Goal: Information Seeking & Learning: Learn about a topic

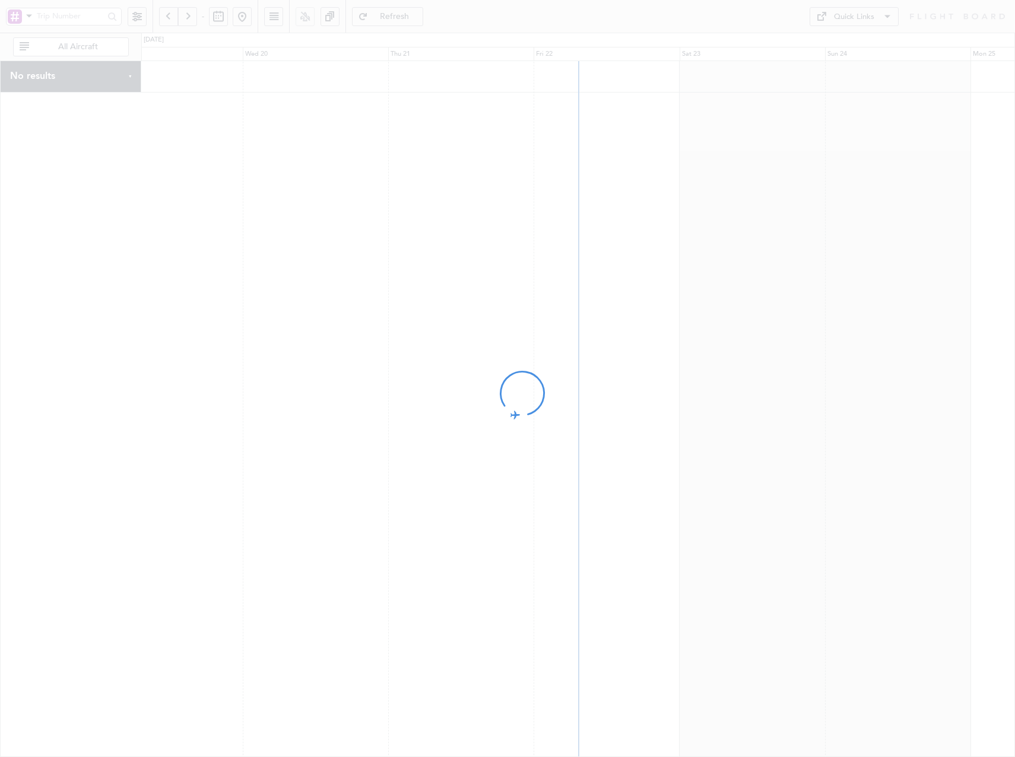
drag, startPoint x: 357, startPoint y: 258, endPoint x: 368, endPoint y: 253, distance: 11.7
click at [359, 258] on div at bounding box center [507, 378] width 1015 height 757
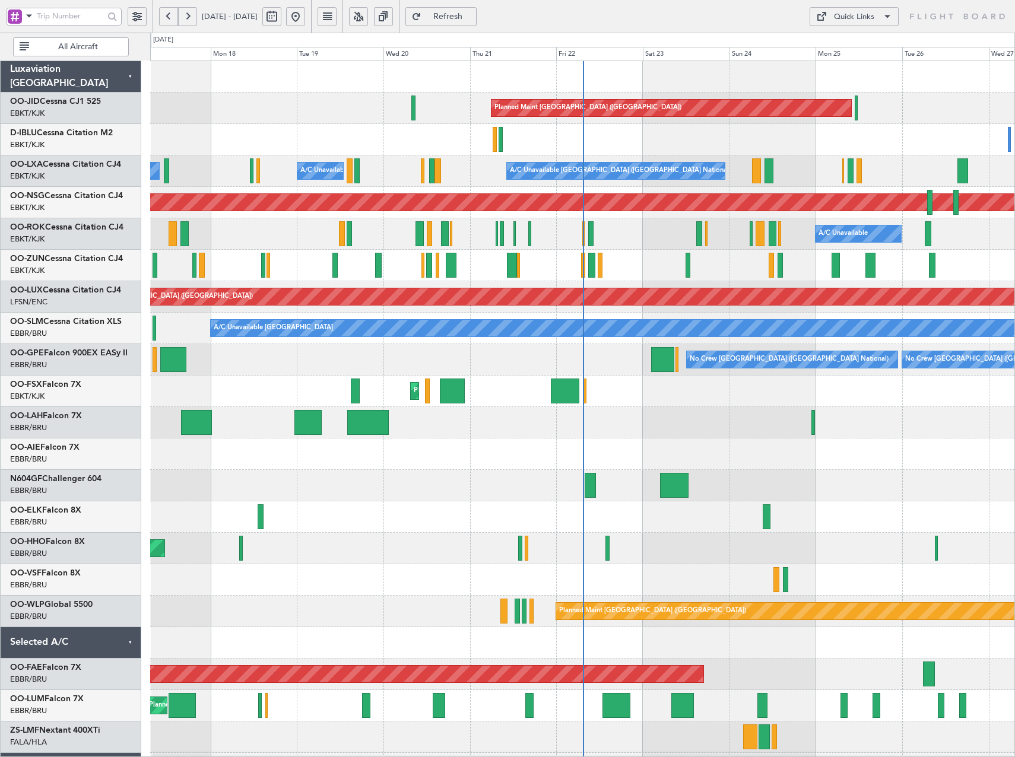
click at [368, 20] on button at bounding box center [358, 16] width 19 height 19
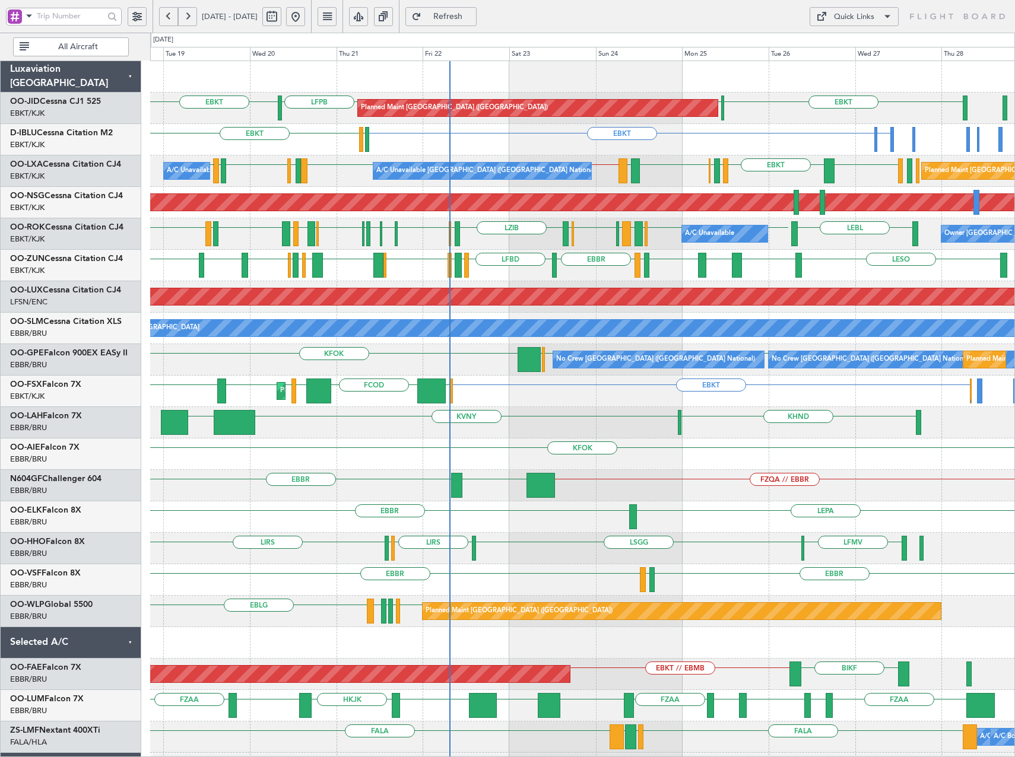
click at [699, 280] on div "Planned Maint [GEOGRAPHIC_DATA] ([GEOGRAPHIC_DATA]) LFPB EBKT EBKT LFPB EBKT EL…" at bounding box center [582, 438] width 864 height 755
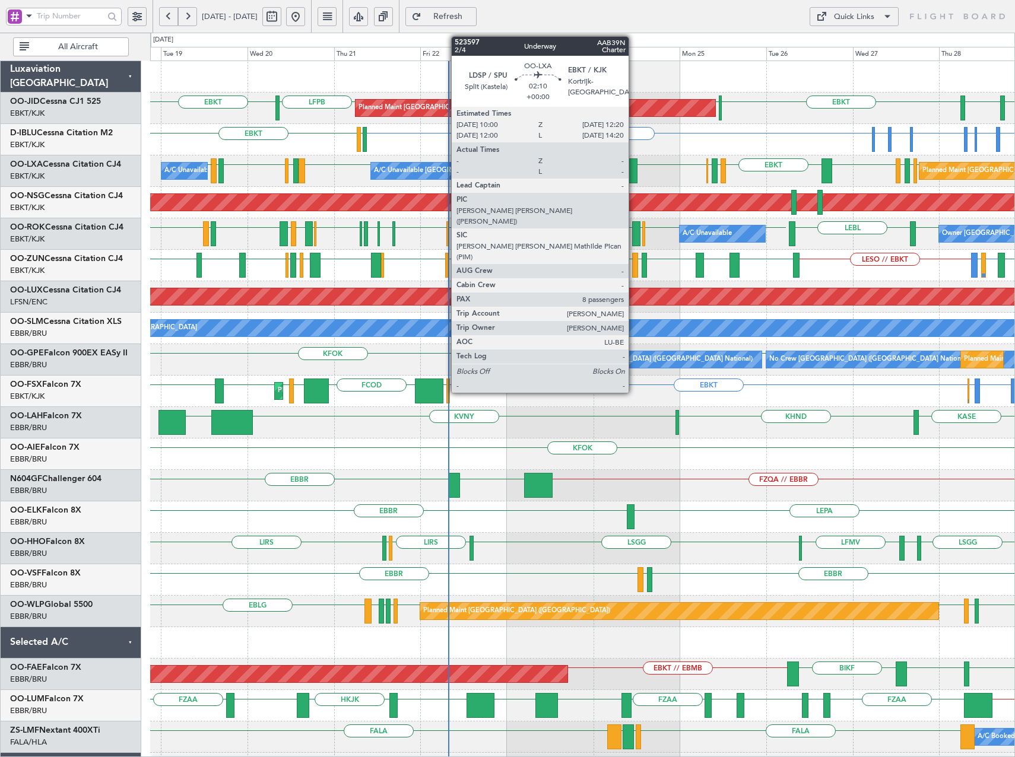
click at [634, 169] on div at bounding box center [632, 170] width 9 height 25
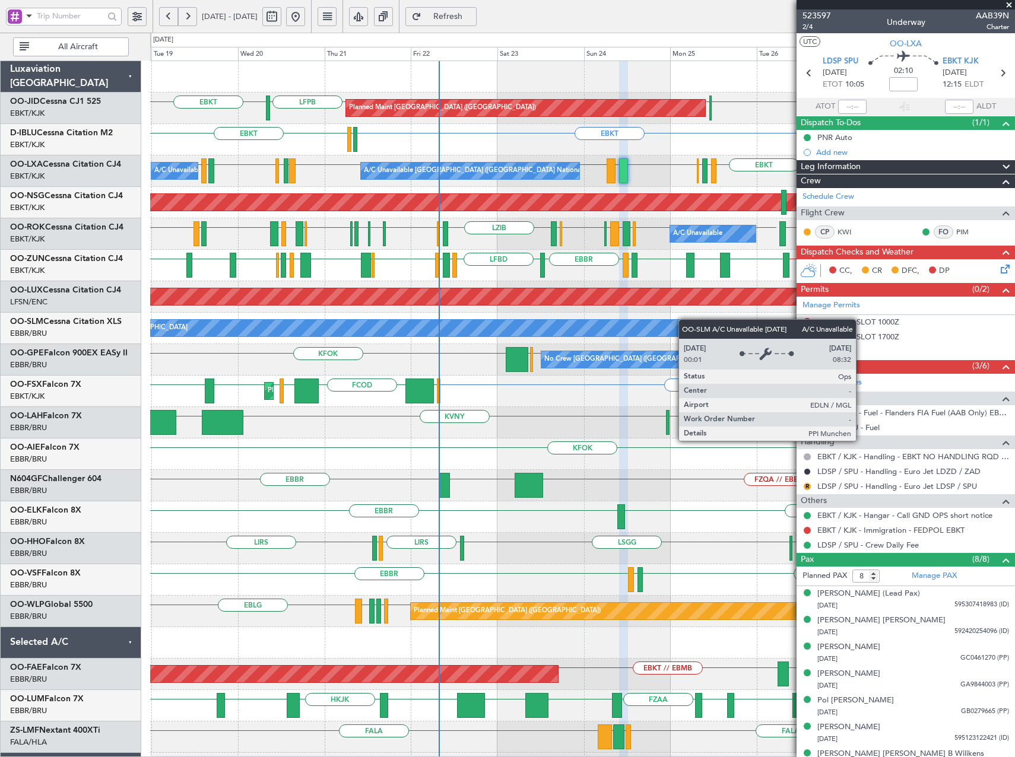
click at [661, 323] on div "Planned Maint Paris (Le Bourget) EBKT LFPB EGNT EBKT LFPB EBKT EDVK or EBKT EDD…" at bounding box center [582, 438] width 864 height 755
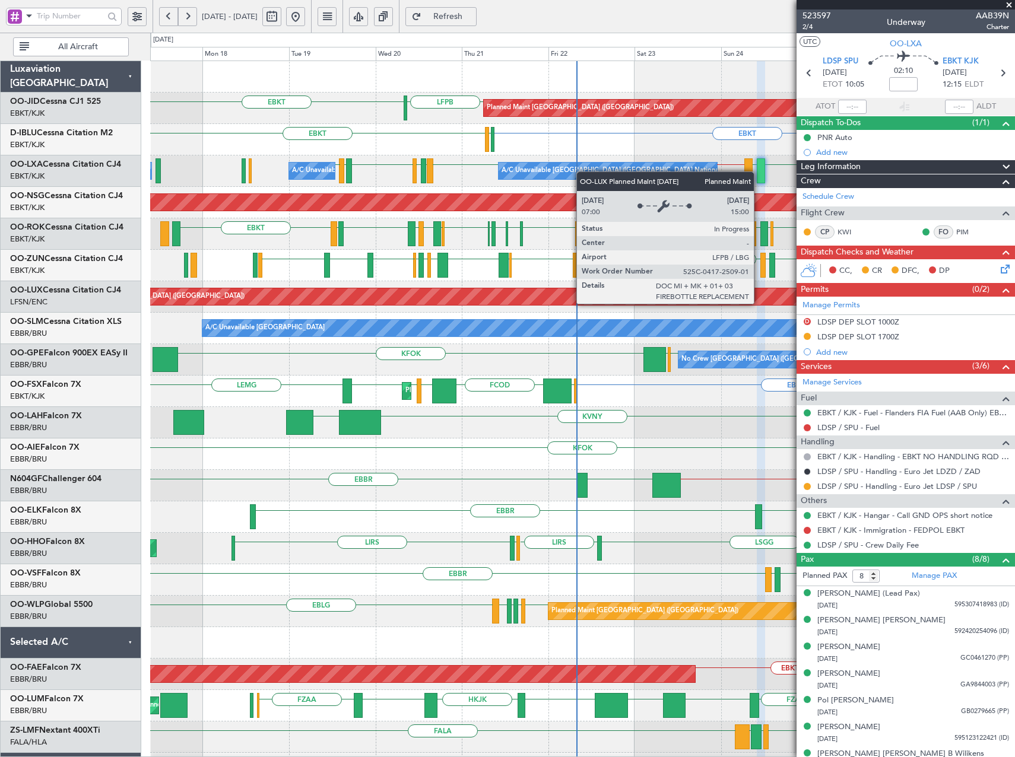
click at [279, 334] on div "EBKT LFPB EBKT LFPB Planned Maint Paris (Le Bourget) EBKT ELLX or EBKT EBKT EGJ…" at bounding box center [582, 438] width 864 height 755
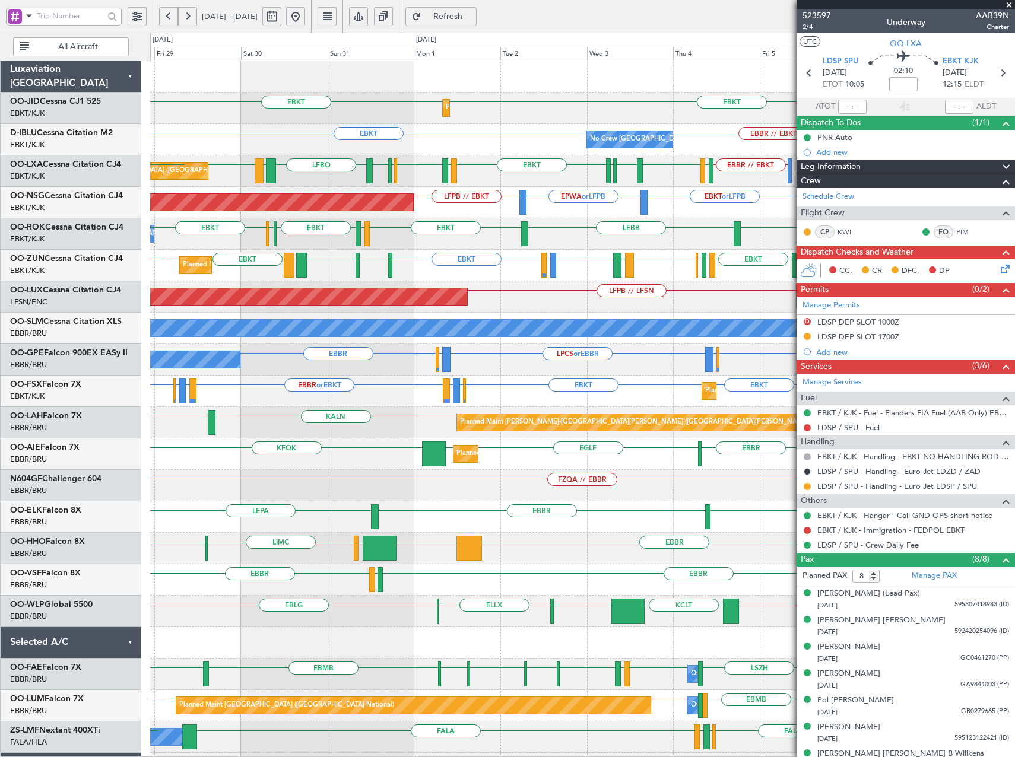
click at [391, 267] on div "EBKT LFMD or EBKT EBKT EBKT EBKT LIML EBLG EBKT LIRA EGGD EBKT LICA EBKT Planne…" at bounding box center [582, 265] width 864 height 31
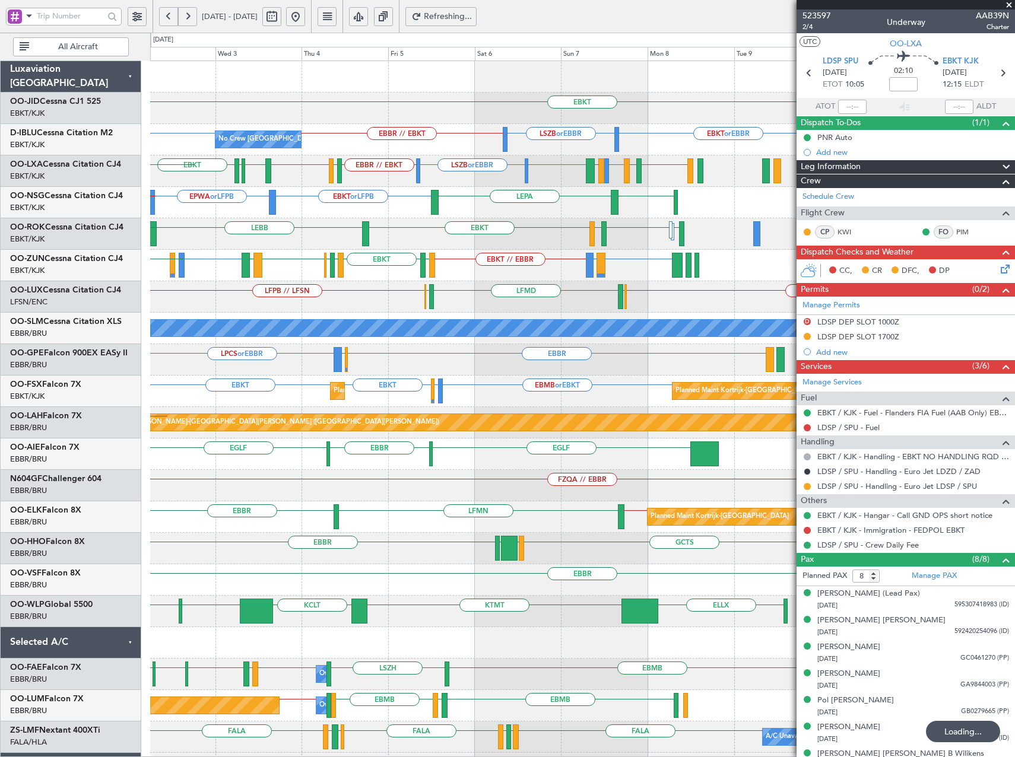
click at [361, 280] on div "EBOS or EBKT LIRN or EBKT EBKT // EBBR EBKT LFMD or EBKT EBKT LFMD EBKT LIML EB…" at bounding box center [582, 265] width 864 height 31
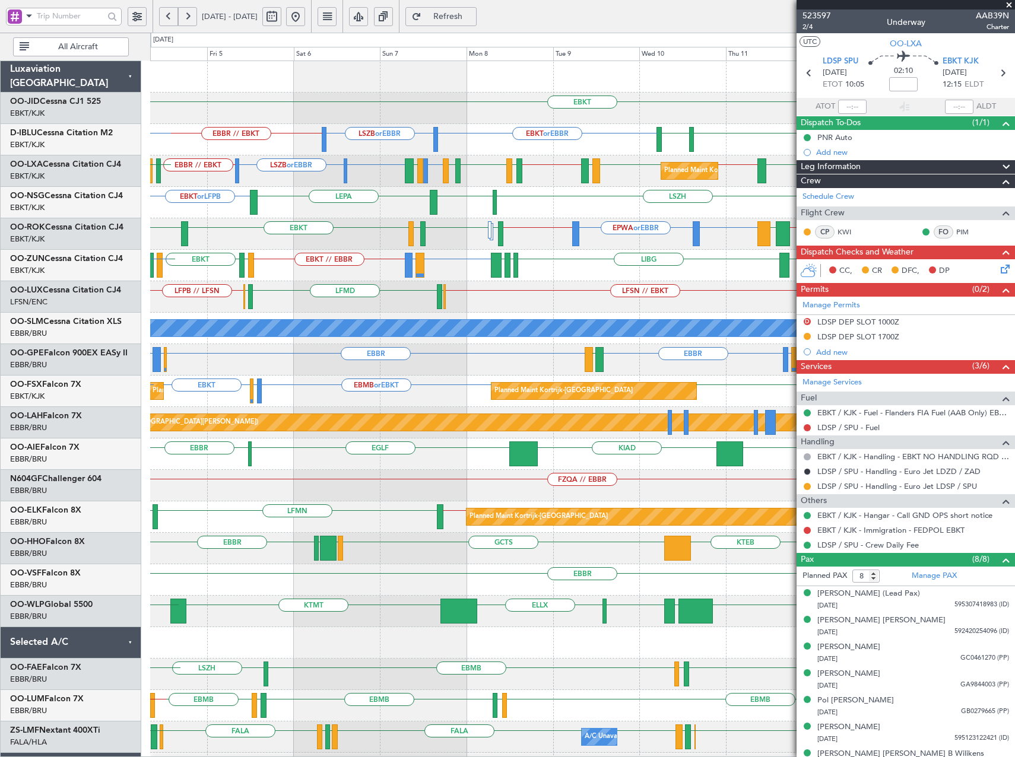
click at [490, 300] on div "LFSN // EBKT ELLX LFMD ELLX LFPB // LFSN" at bounding box center [582, 296] width 864 height 31
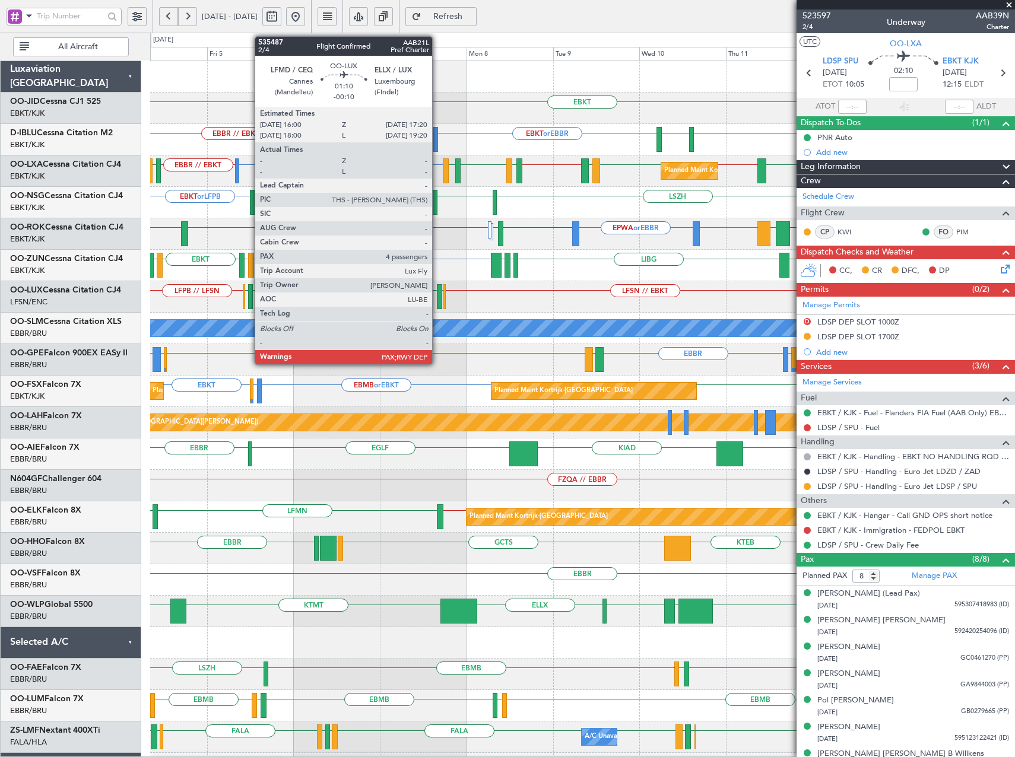
click at [437, 294] on div at bounding box center [439, 296] width 5 height 25
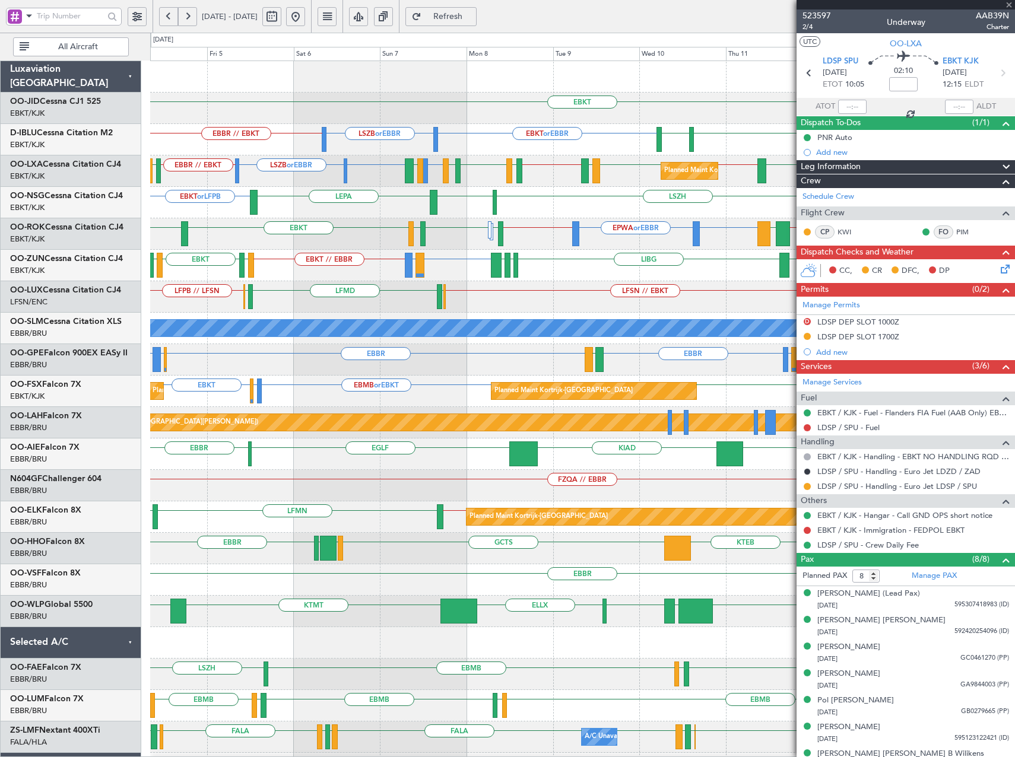
type input "-00:10"
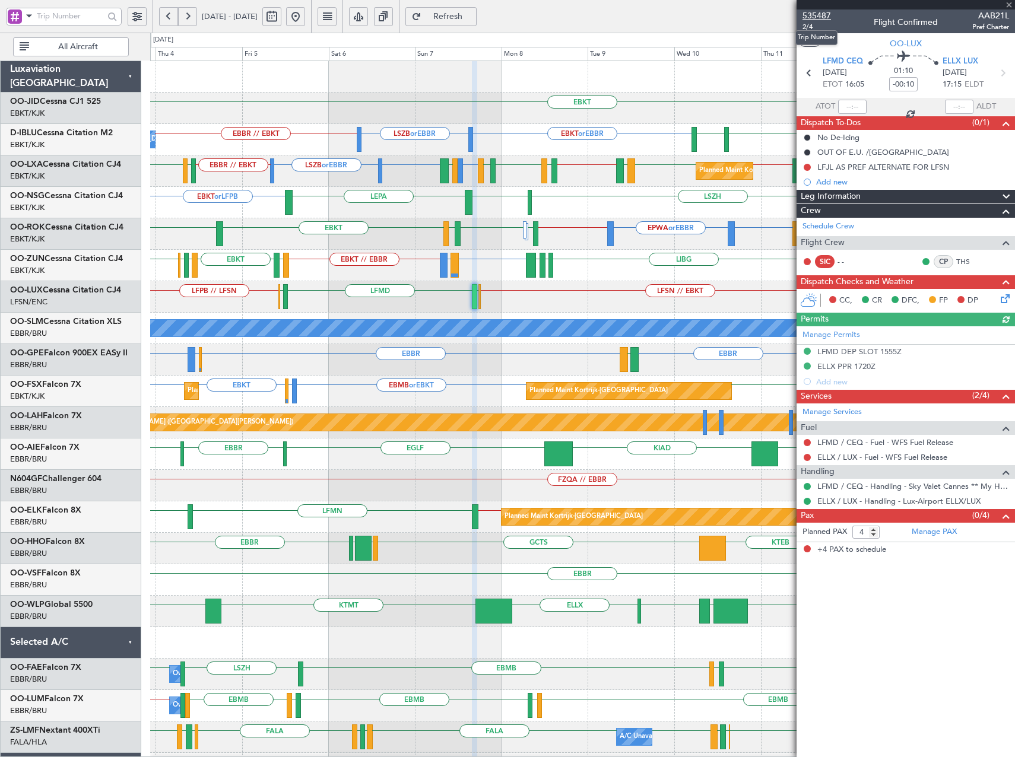
click at [811, 12] on span "535487" at bounding box center [816, 15] width 28 height 12
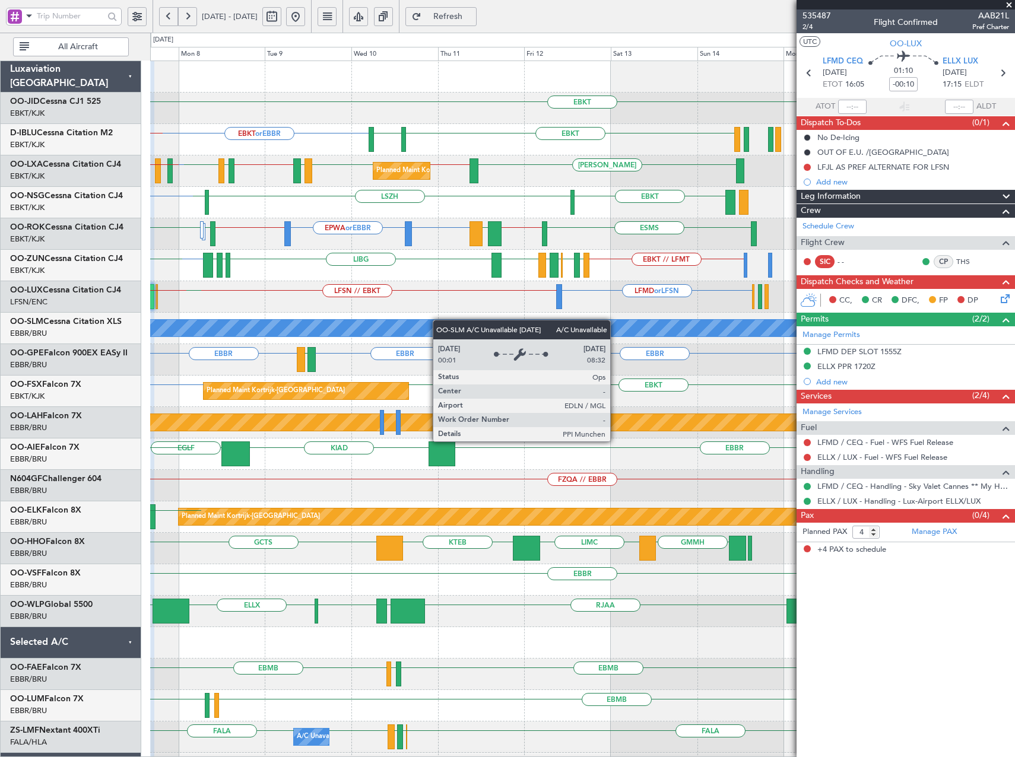
click at [228, 321] on div "EBKT EBKT or EBBR EBKT LSZH LSZB or EBBR EBBR // EBKT Planned Maint Kortrijk-We…" at bounding box center [582, 438] width 864 height 755
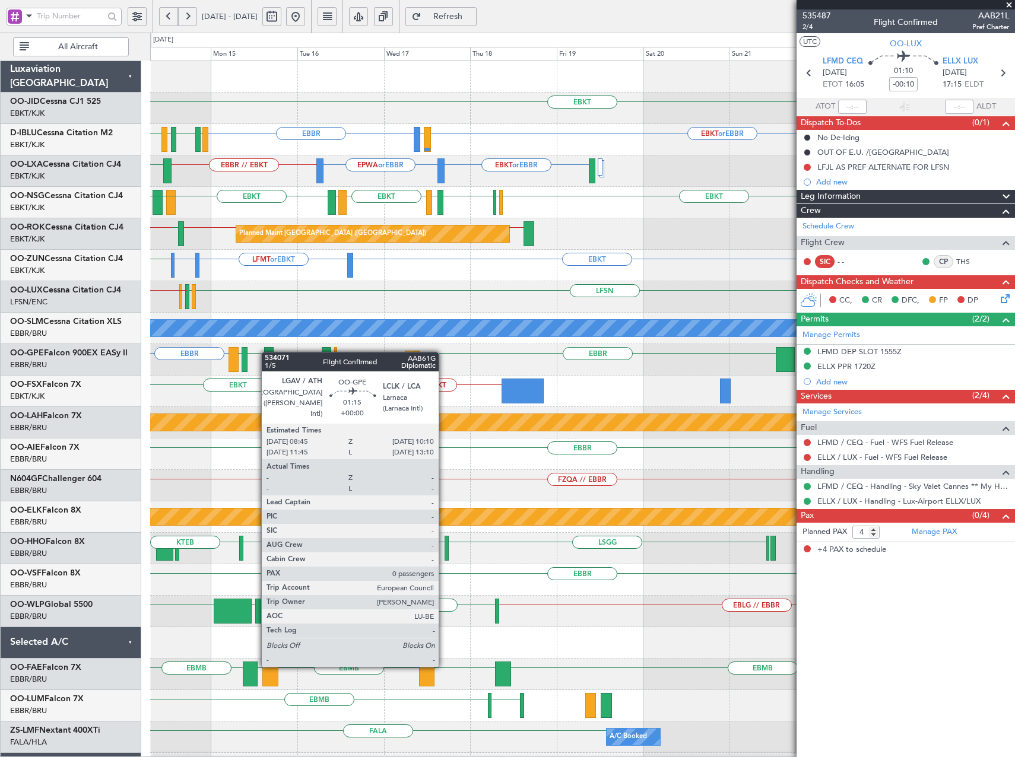
click at [247, 353] on div "EBKT Planned Maint Kortrijk-Wevelgem null Kortrijk-Wevelgem EBKT or EBBR LIRQ o…" at bounding box center [582, 454] width 864 height 786
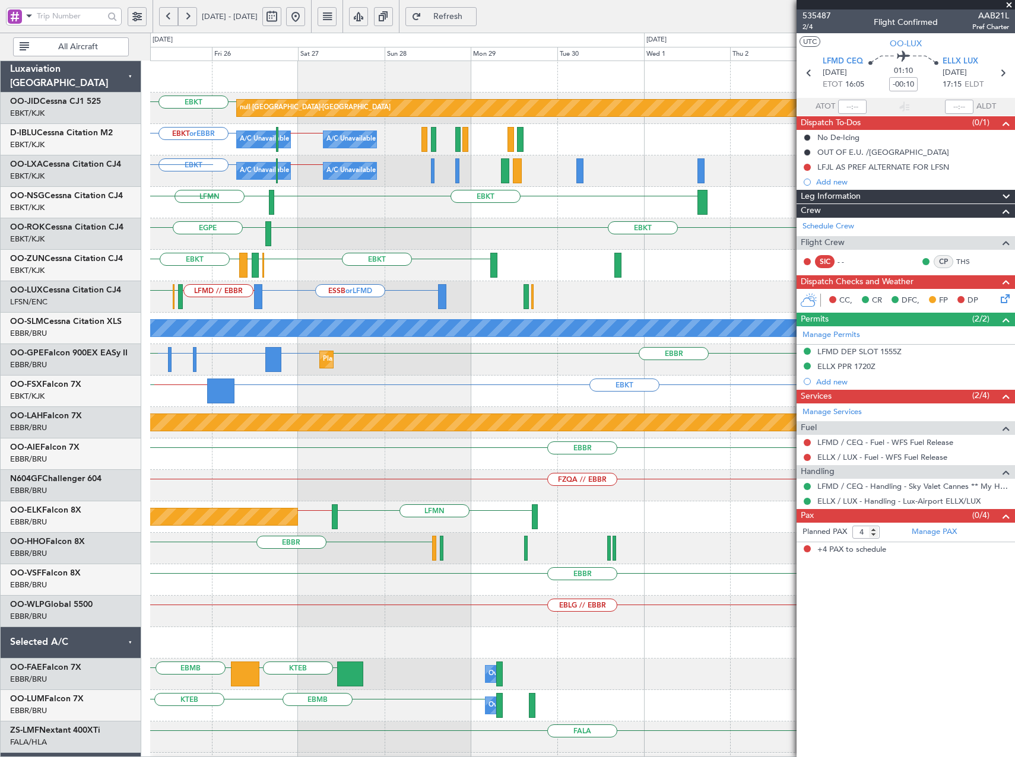
click at [82, 360] on div "EBKT Planned Maint Kortrijk-Wevelgem null Kortrijk-Wevelgem EBKT or EBBR EBBR /…" at bounding box center [507, 395] width 1015 height 725
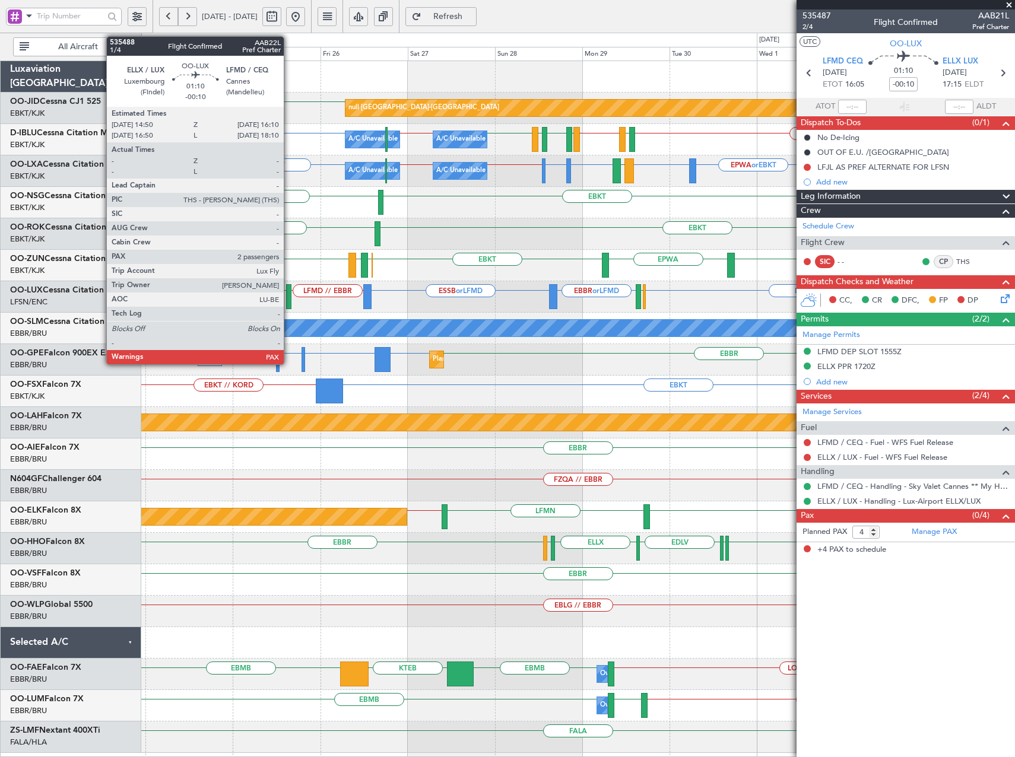
click at [289, 297] on div at bounding box center [288, 296] width 5 height 25
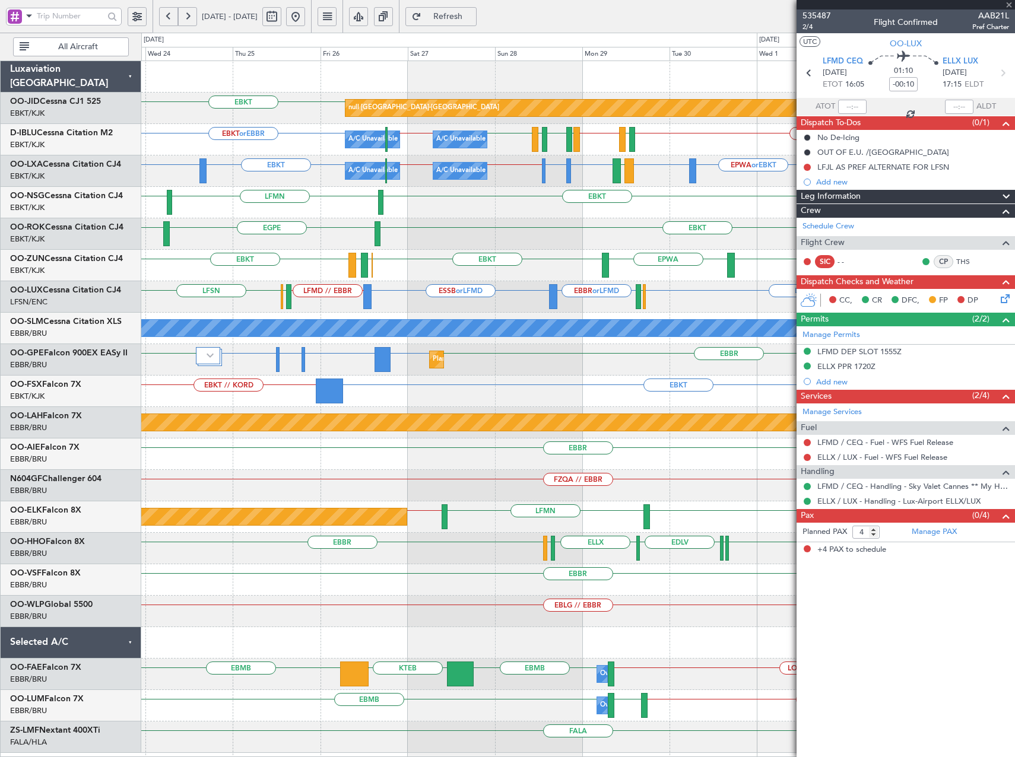
type input "2"
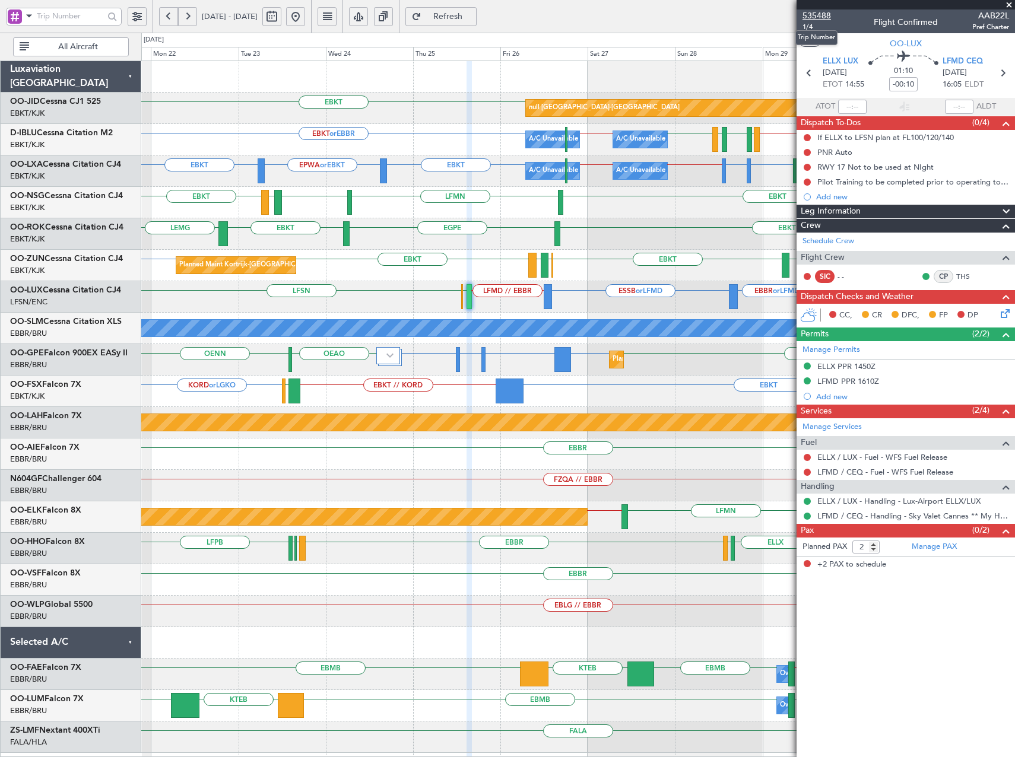
click at [820, 20] on span "535488" at bounding box center [816, 15] width 28 height 12
click at [305, 17] on button at bounding box center [295, 16] width 19 height 19
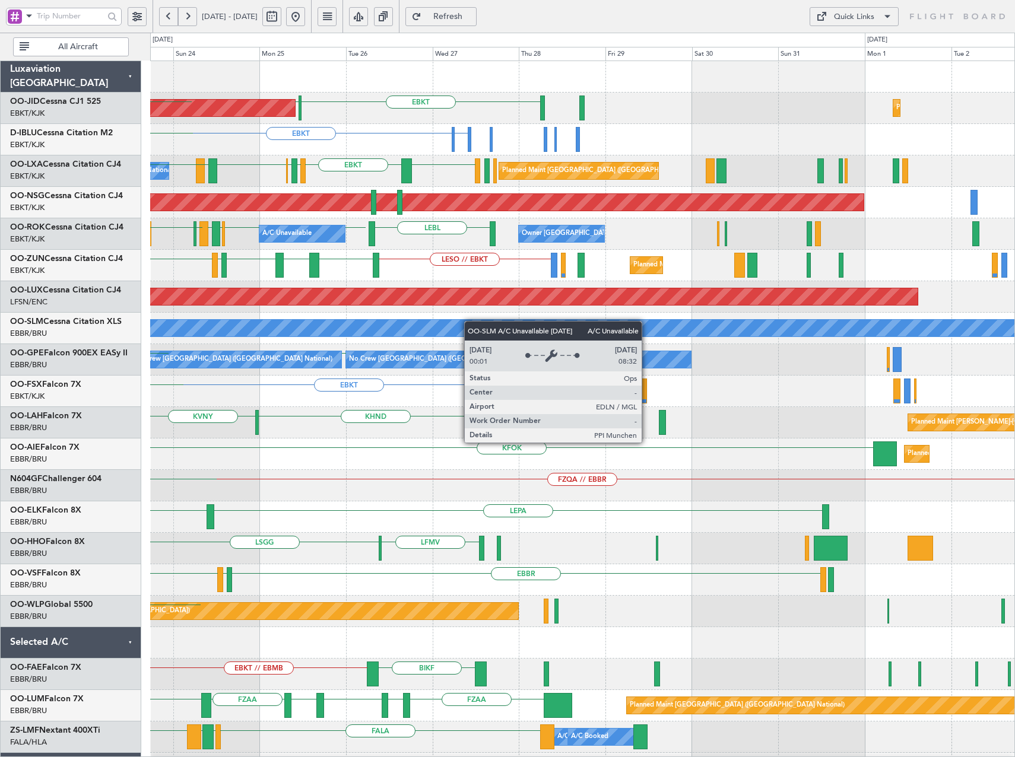
click at [268, 324] on div "EBKT LFPB Planned Maint Paris (Le Bourget) Planned Maint Kortrijk-Wevelgem LFPB…" at bounding box center [582, 438] width 864 height 755
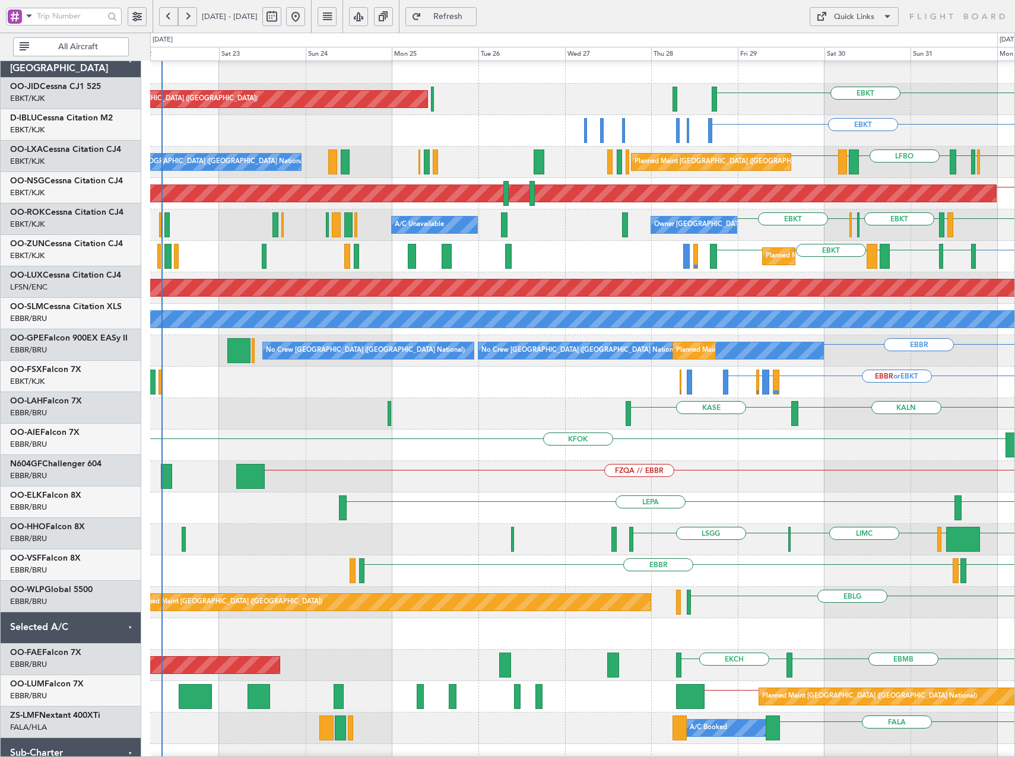
scroll to position [5, 0]
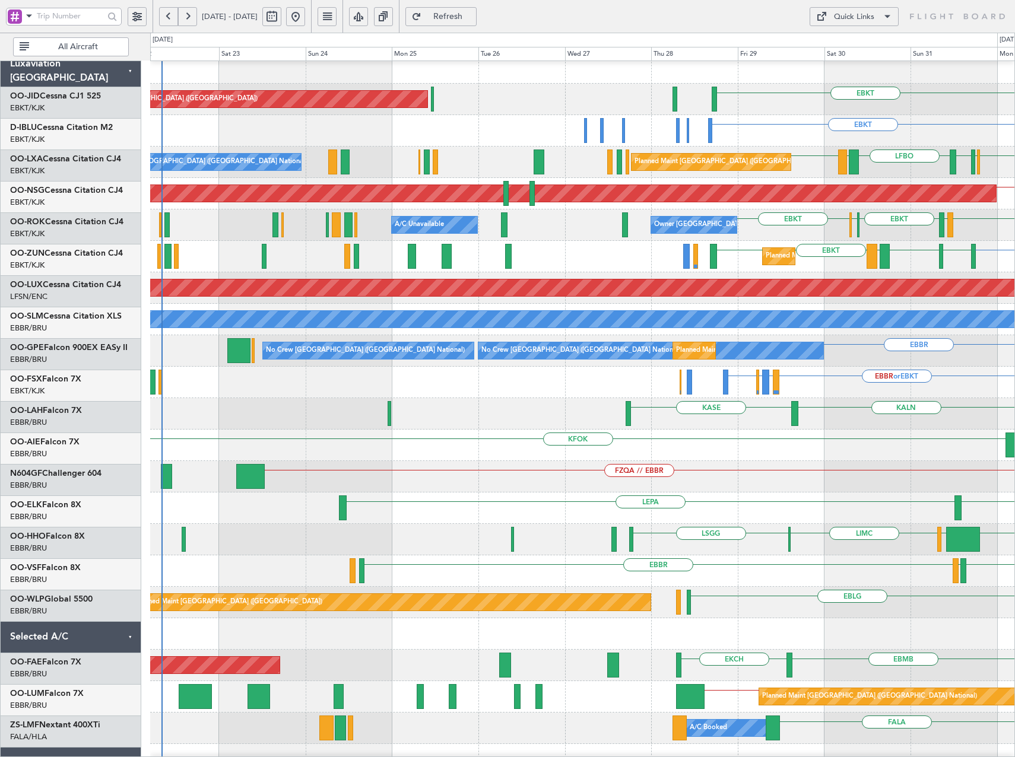
click at [931, 631] on div at bounding box center [582, 633] width 864 height 31
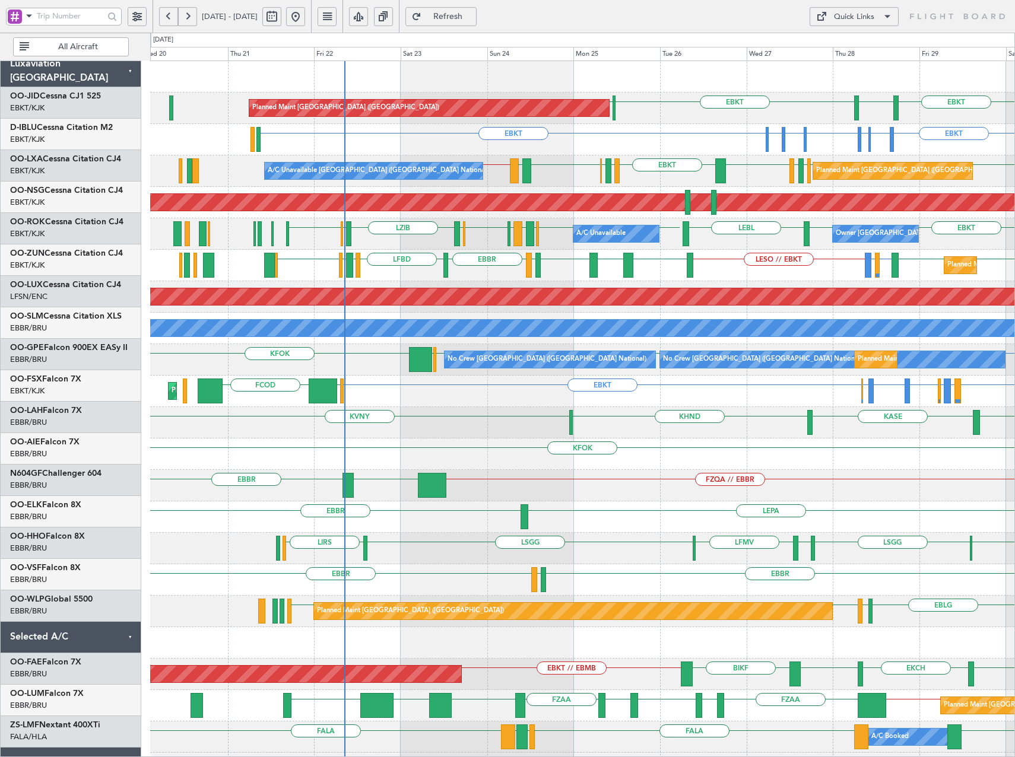
scroll to position [0, 0]
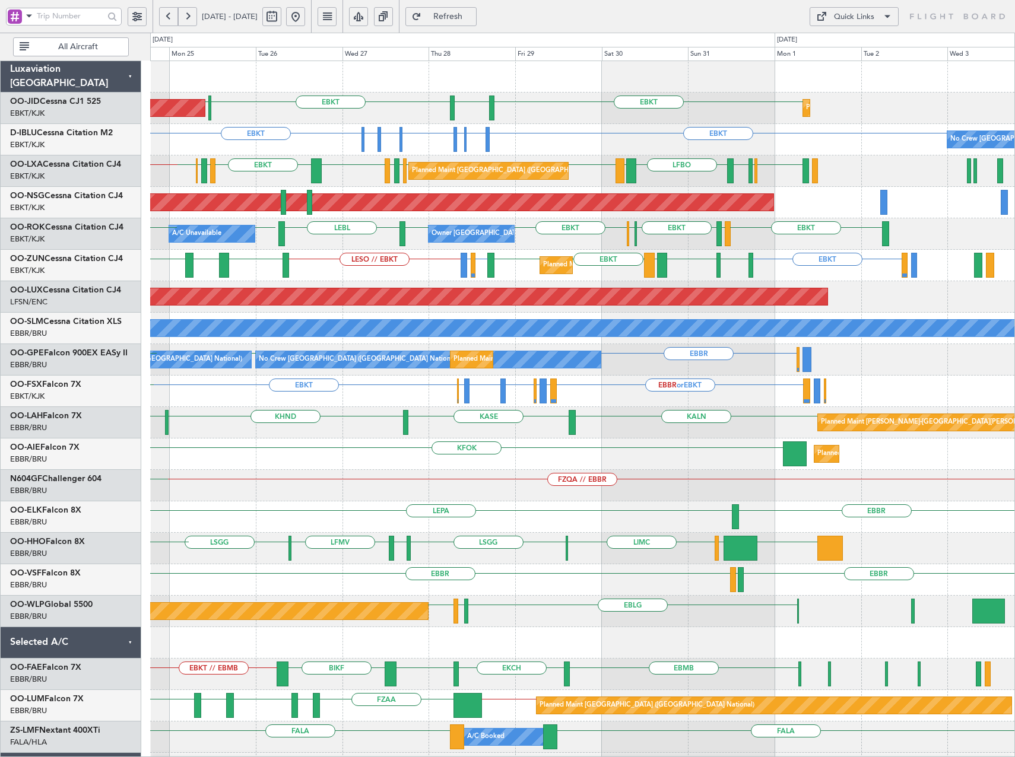
click at [150, 372] on div "EBKT EGNT EBKT LFPB Planned Maint Paris (Le Bourget) Planned Maint Kortrijk-Wev…" at bounding box center [507, 395] width 1015 height 725
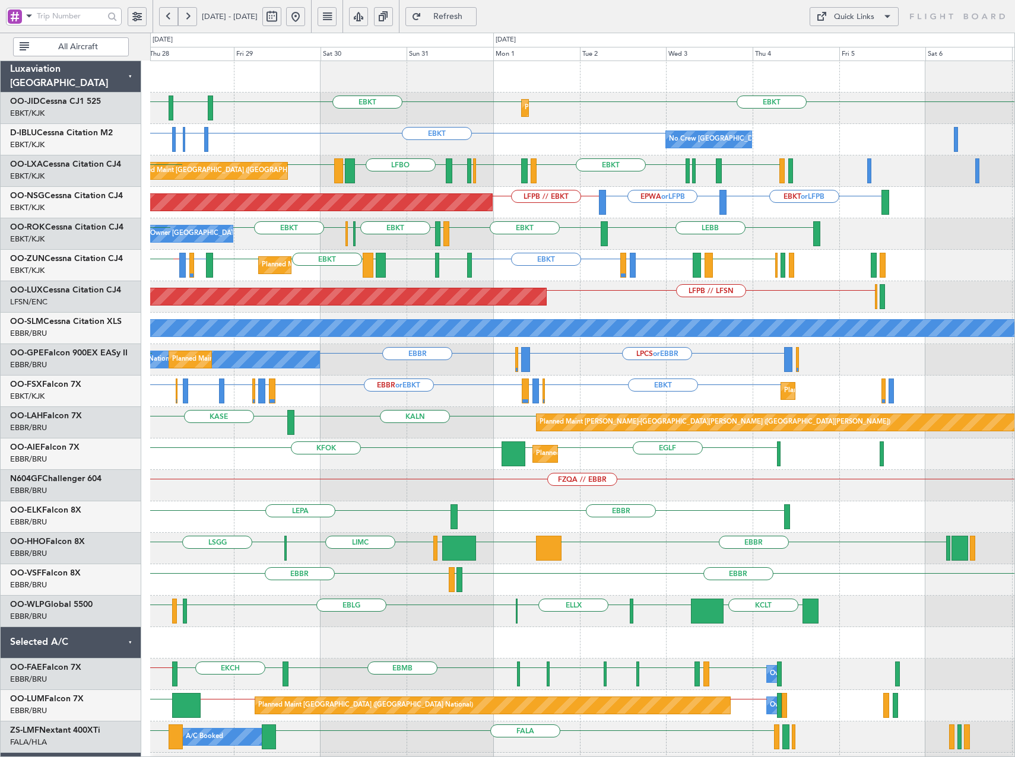
click at [531, 315] on div "Planned Maint Kortrijk-Wevelgem EBKT EBKT EGNT EBKT No Crew Brussels (Brussels …" at bounding box center [582, 470] width 864 height 818
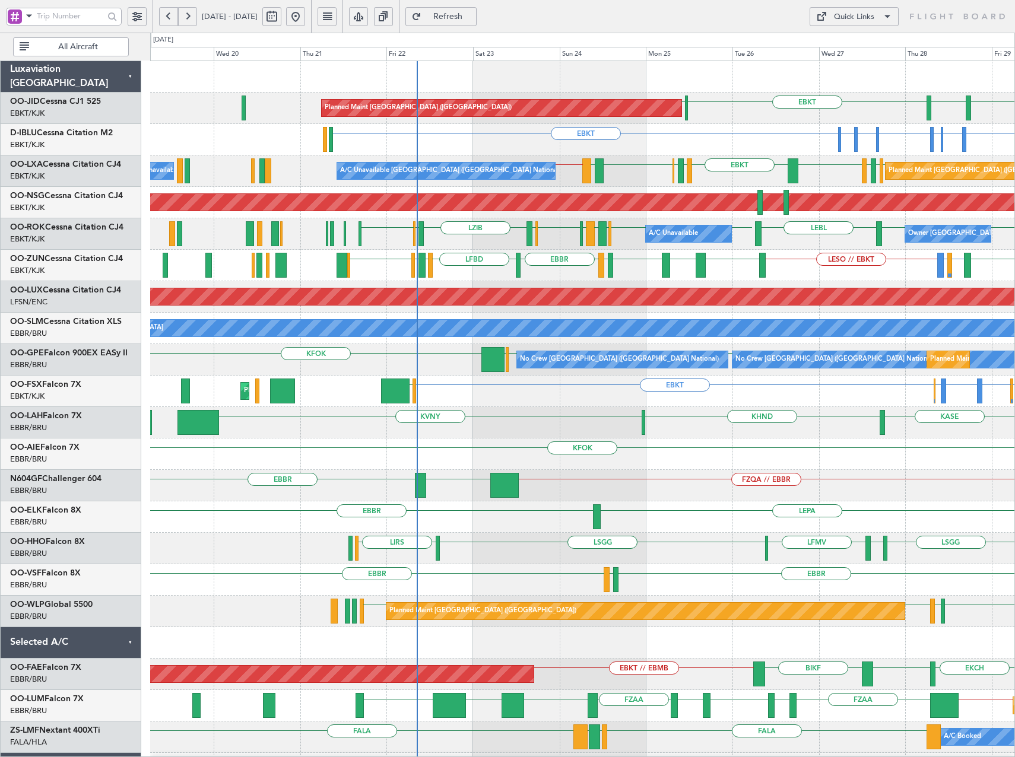
click at [690, 439] on div "Planned Maint Paris (Le Bourget) EBKT EGNT EBKT LFPB EBKT EDVK or EBKT EDDF or …" at bounding box center [582, 470] width 864 height 818
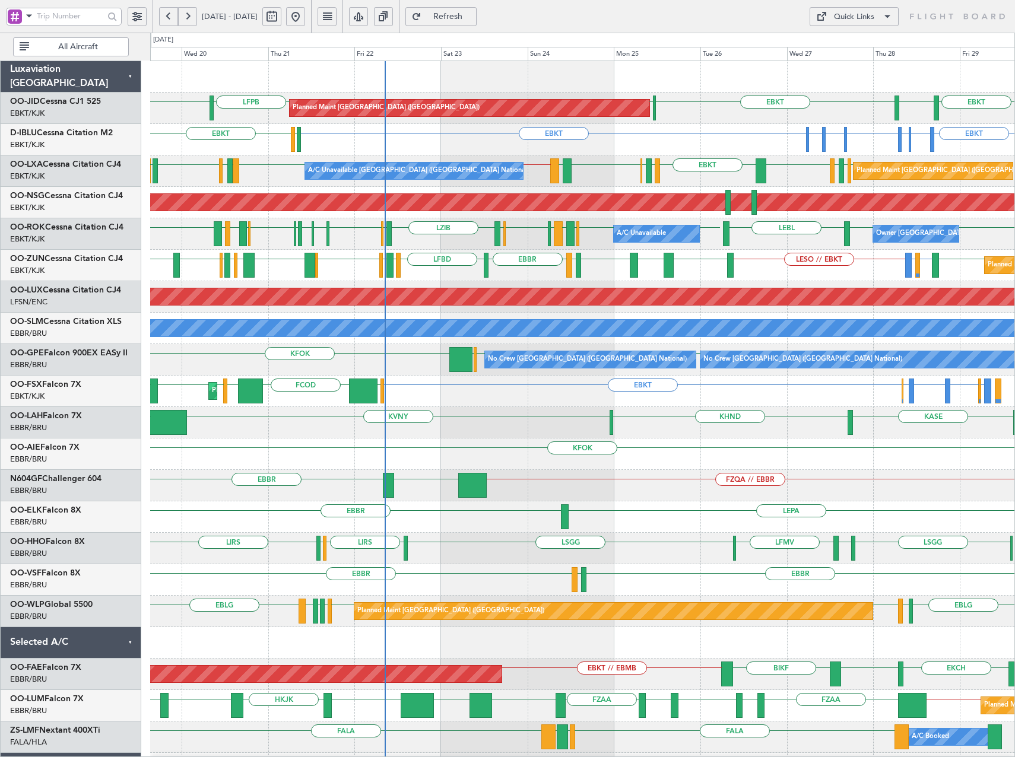
click at [474, 155] on div "EBKT EDVK or EBKT EDDF or EBKT EBKT EHAM or EBKT ELLX or EBKT EBKT EBKT EGJJ" at bounding box center [582, 139] width 864 height 31
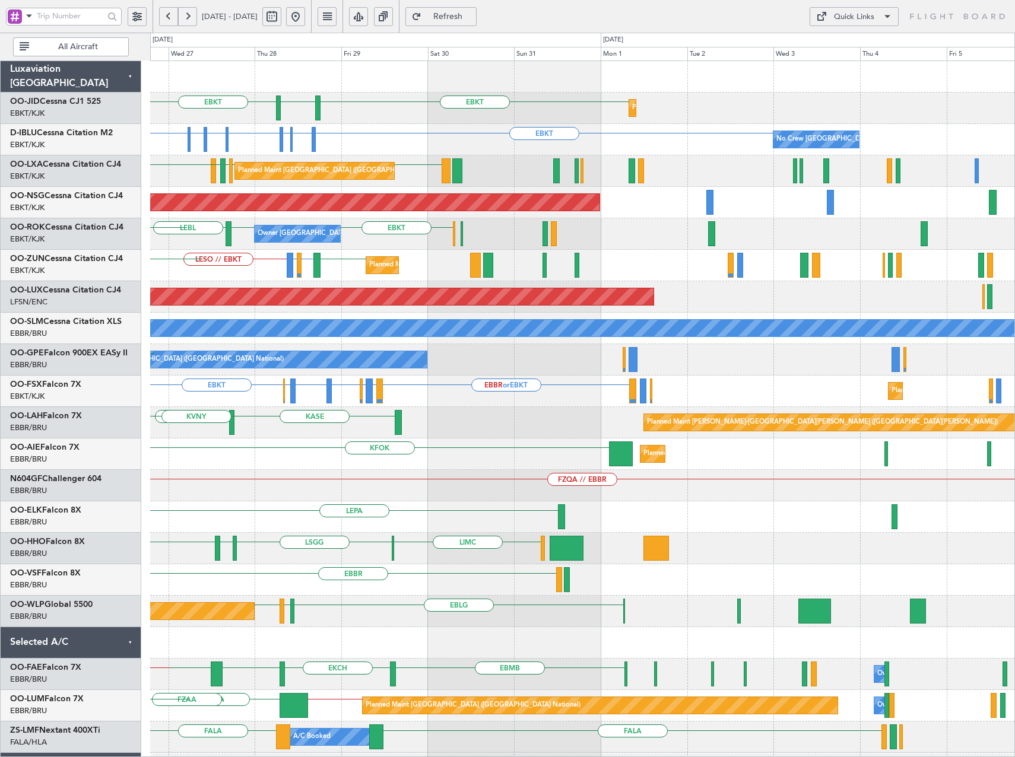
click at [263, 470] on div "EBKT EGNT EBKT Planned Maint Kortrijk-Wevelgem LFPB Planned Maint Paris (Le Bou…" at bounding box center [582, 454] width 864 height 786
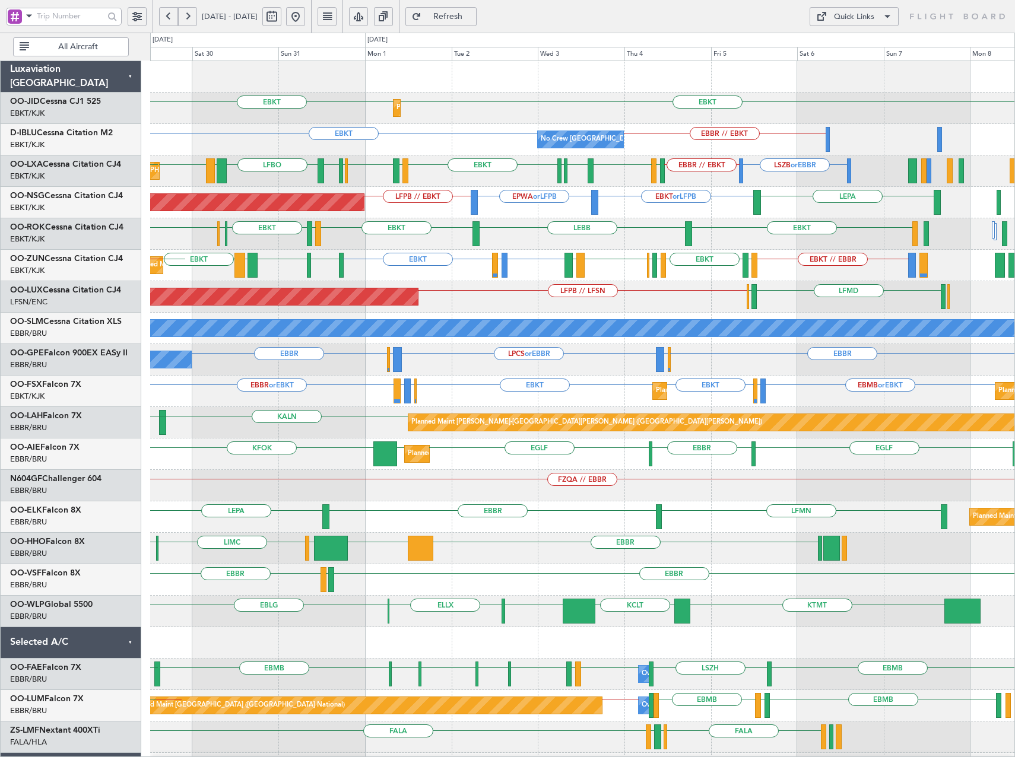
click at [467, 379] on div "Planned Maint Kortrijk-Wevelgem EBKT EBKT EGNT EBKT No Crew Brussels (Brussels …" at bounding box center [582, 470] width 864 height 818
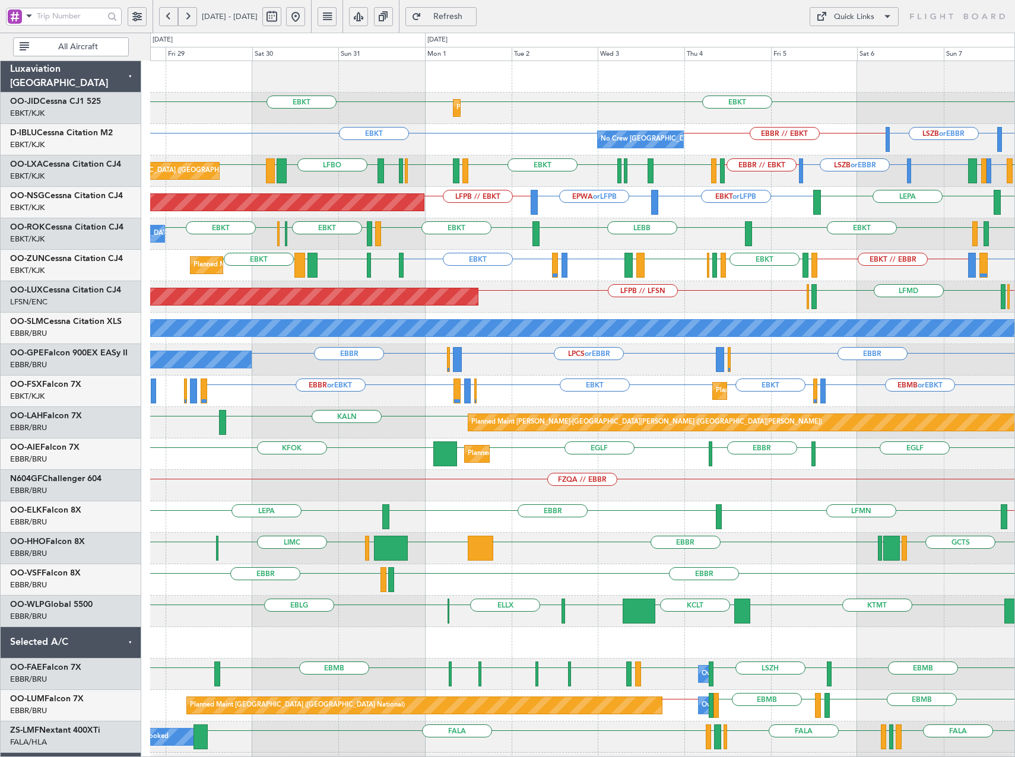
click at [285, 459] on div "EBKT Planned Maint [GEOGRAPHIC_DATA]-[GEOGRAPHIC_DATA] EBKT EBKT No Crew [GEOGR…" at bounding box center [582, 454] width 864 height 786
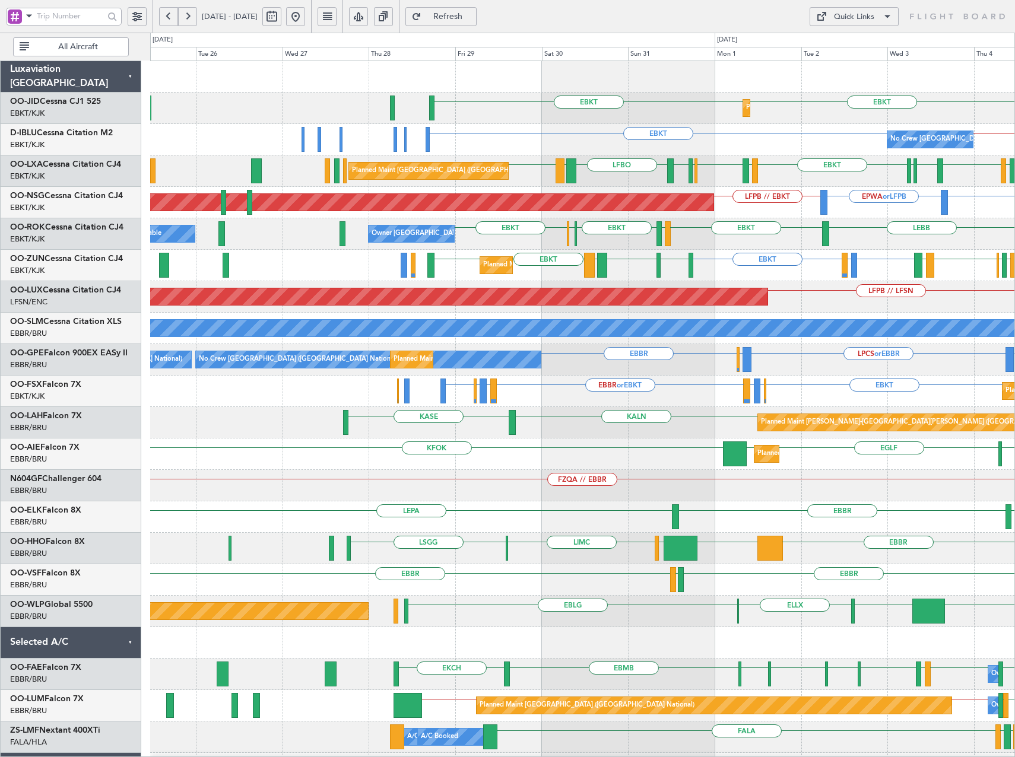
click at [563, 382] on div "Planned Maint Kortrijk-[GEOGRAPHIC_DATA] EBKT EBKT Planned Maint [GEOGRAPHIC_DA…" at bounding box center [582, 454] width 864 height 786
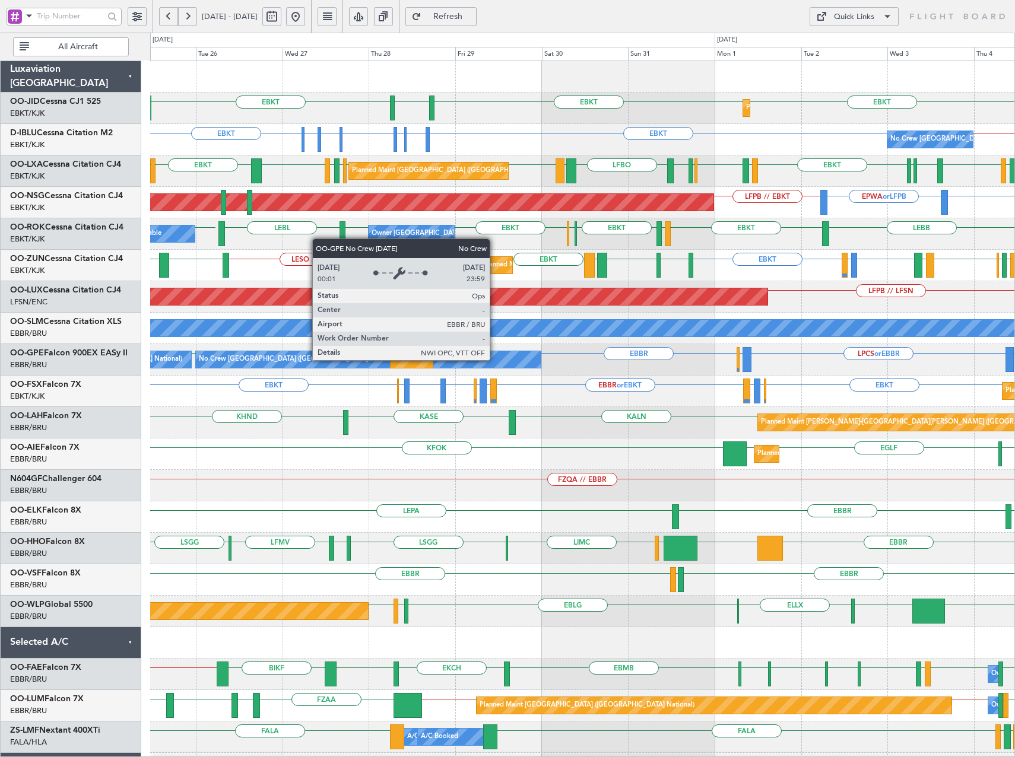
click at [495, 360] on div "No Crew [GEOGRAPHIC_DATA] ([GEOGRAPHIC_DATA] National)" at bounding box center [368, 359] width 345 height 17
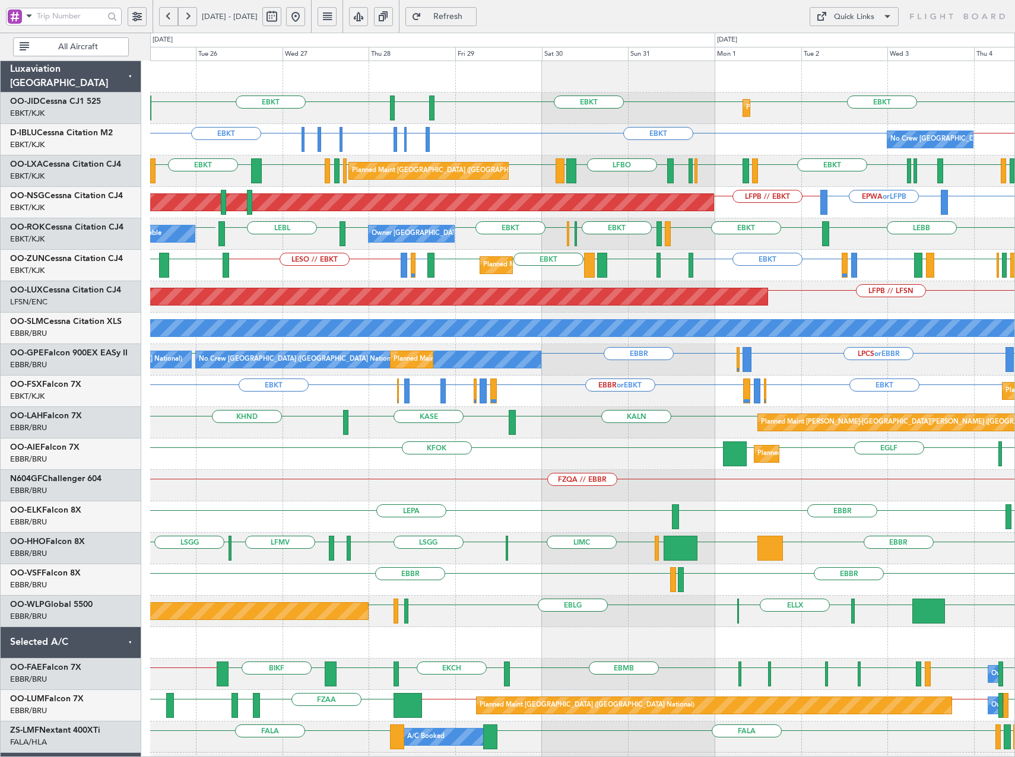
drag, startPoint x: 465, startPoint y: 15, endPoint x: 472, endPoint y: 17, distance: 7.3
click at [466, 15] on span "Refresh" at bounding box center [448, 16] width 49 height 8
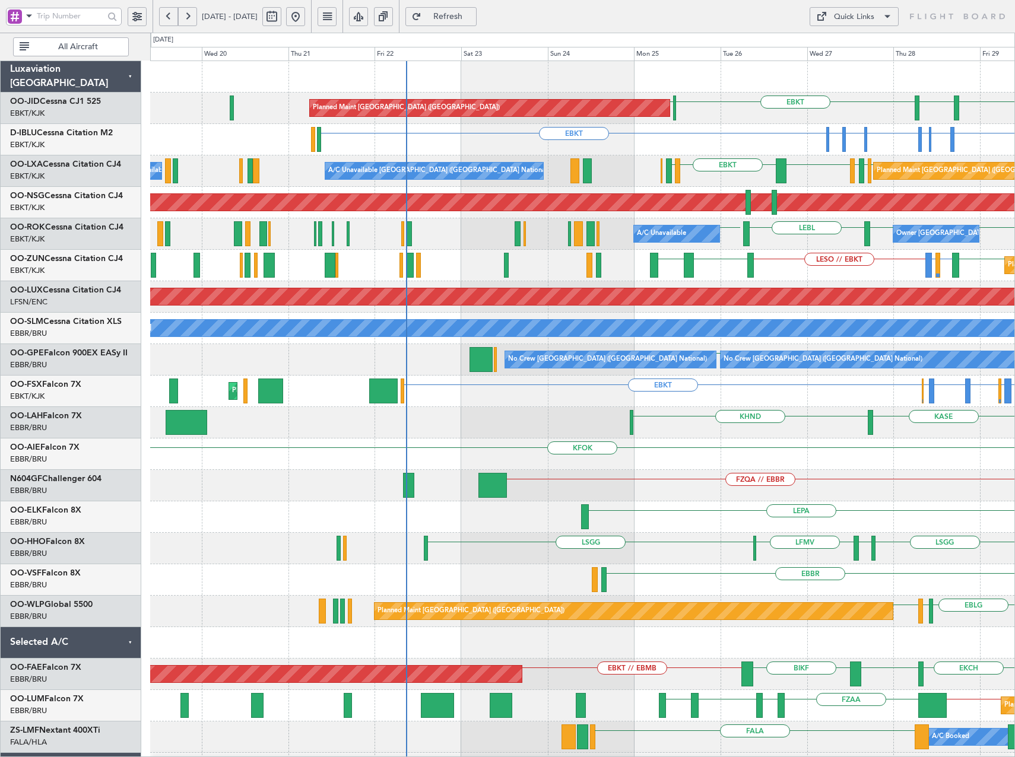
click at [916, 213] on div "Planned Maint [GEOGRAPHIC_DATA] ([GEOGRAPHIC_DATA]) EBKT [GEOGRAPHIC_DATA] EBKT…" at bounding box center [582, 470] width 864 height 818
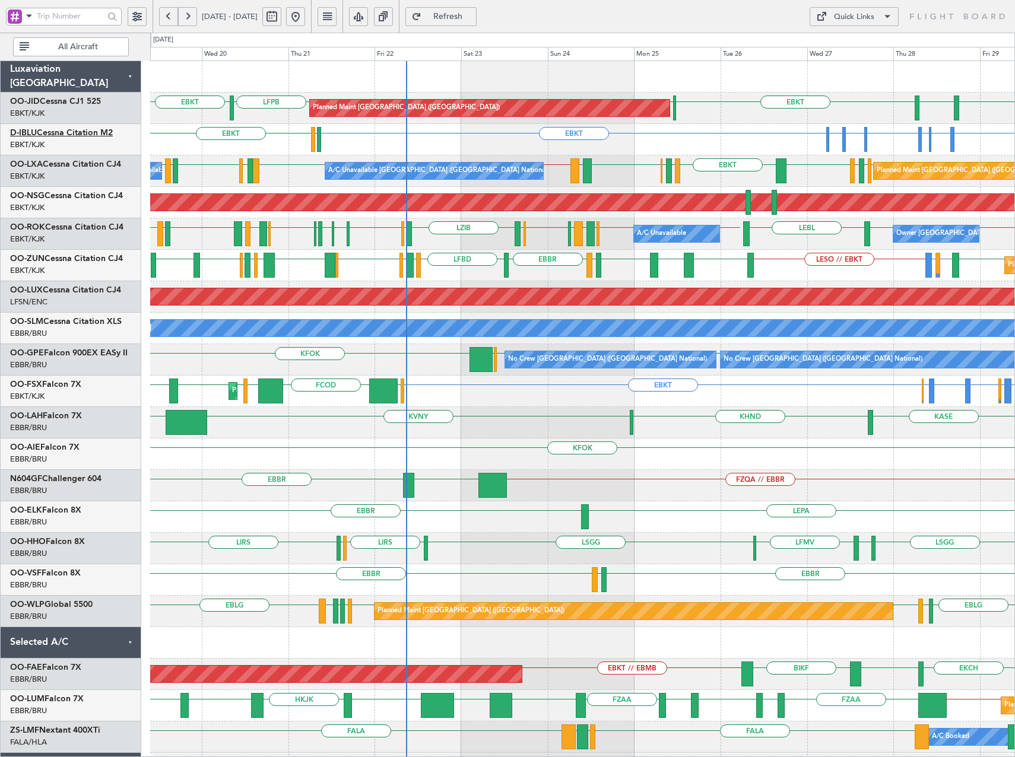
click at [53, 135] on link "D-IBLU Cessna Citation M2" at bounding box center [61, 133] width 103 height 8
